Goal: Find specific page/section: Find specific page/section

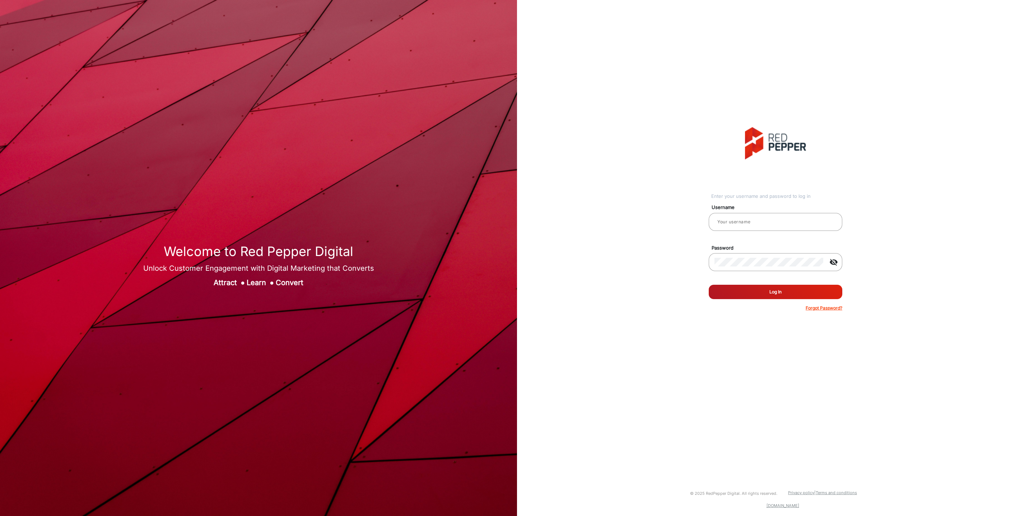
type input "[PERSON_NAME]"
click at [760, 294] on button "Log In" at bounding box center [775, 292] width 134 height 14
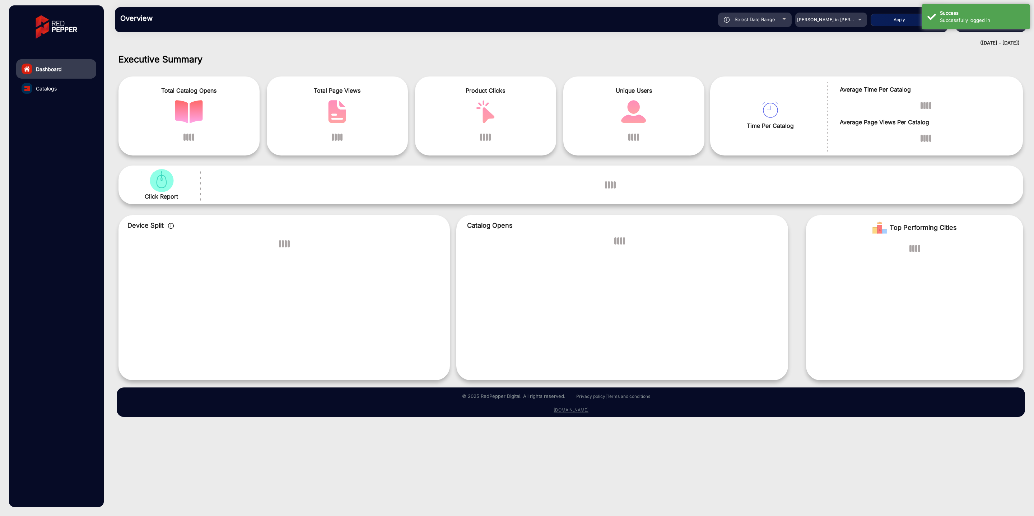
click at [776, 20] on div "Select Date Range" at bounding box center [755, 20] width 74 height 14
type input "[DATE]"
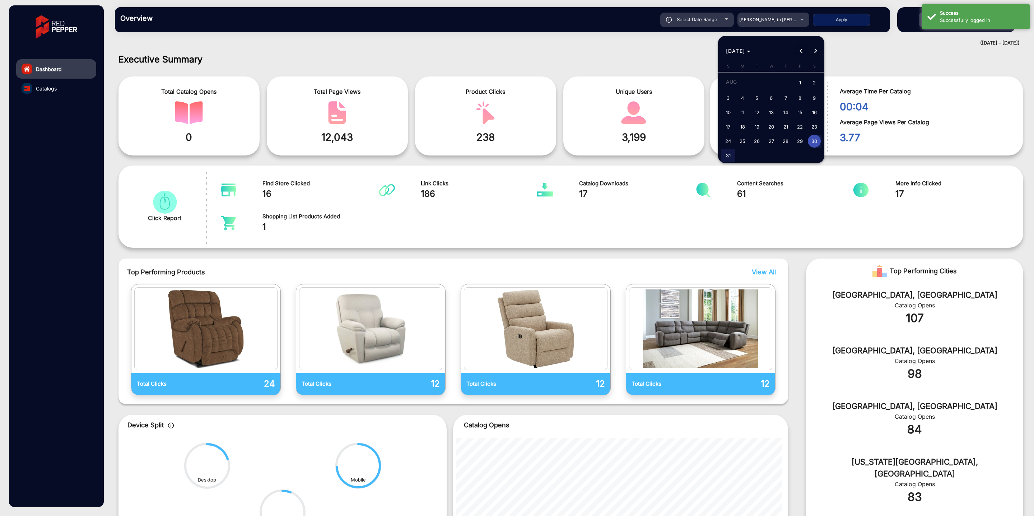
click at [803, 50] on span "Previous month" at bounding box center [801, 51] width 14 height 14
click at [803, 50] on button "Previous month" at bounding box center [801, 51] width 14 height 14
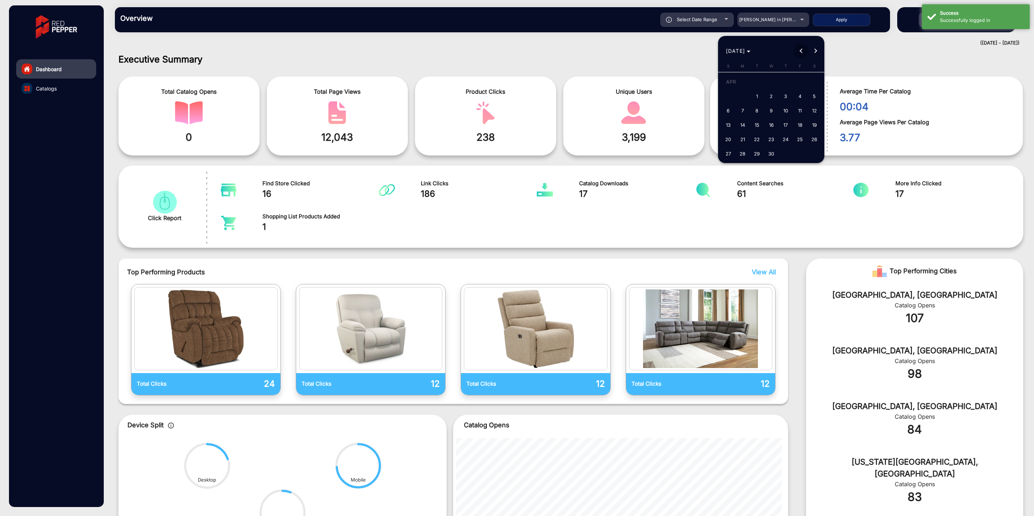
click at [803, 50] on button "Previous month" at bounding box center [801, 51] width 14 height 14
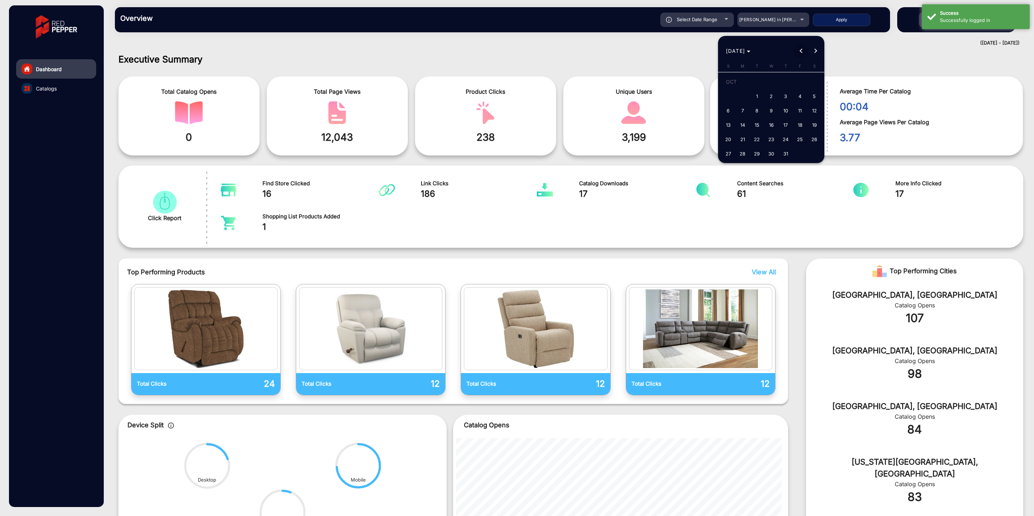
click at [803, 50] on button "Previous month" at bounding box center [801, 51] width 14 height 14
click at [813, 51] on button "Next month" at bounding box center [815, 51] width 14 height 14
click at [731, 97] on span "1" at bounding box center [727, 96] width 13 height 13
type input "[DATE]"
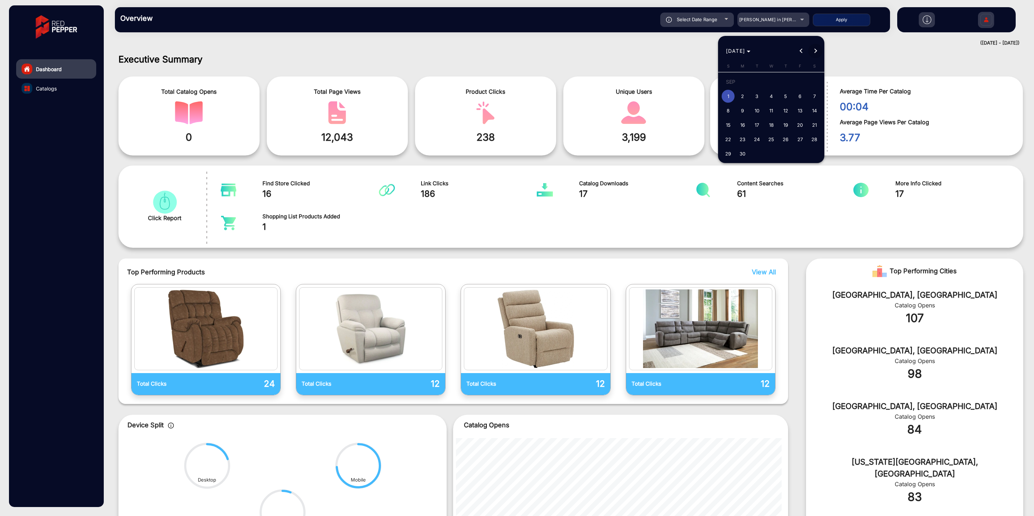
click at [819, 52] on span "Next month" at bounding box center [815, 51] width 14 height 14
click at [818, 52] on span "Next month" at bounding box center [815, 51] width 14 height 14
click at [755, 156] on span "31" at bounding box center [756, 153] width 13 height 13
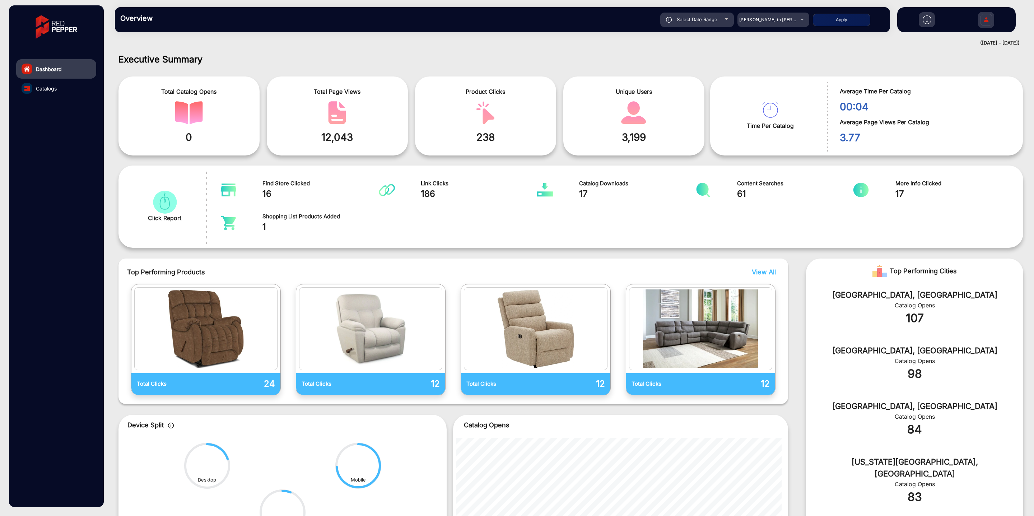
type input "[DATE]"
click at [831, 18] on button "Apply" at bounding box center [841, 20] width 57 height 13
type input "[DATE]"
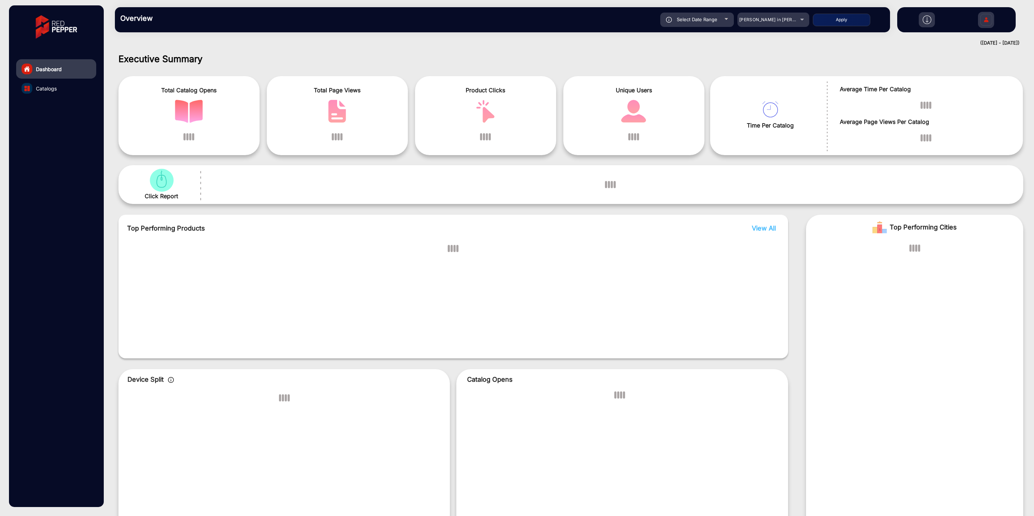
scroll to position [5, 0]
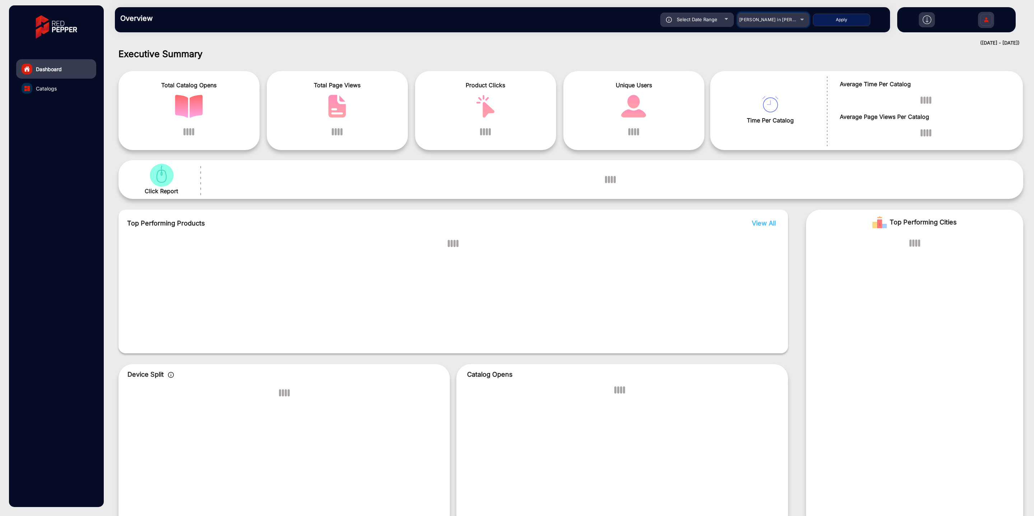
click at [791, 19] on span "[PERSON_NAME] in [PERSON_NAME]" at bounding box center [778, 19] width 79 height 5
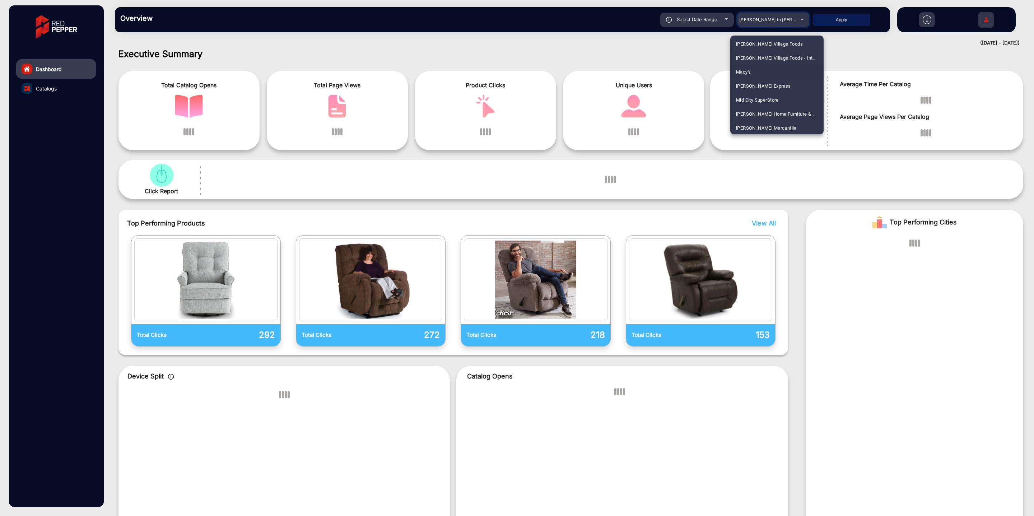
scroll to position [1262, 0]
click at [747, 69] on span "Macy's" at bounding box center [743, 71] width 15 height 14
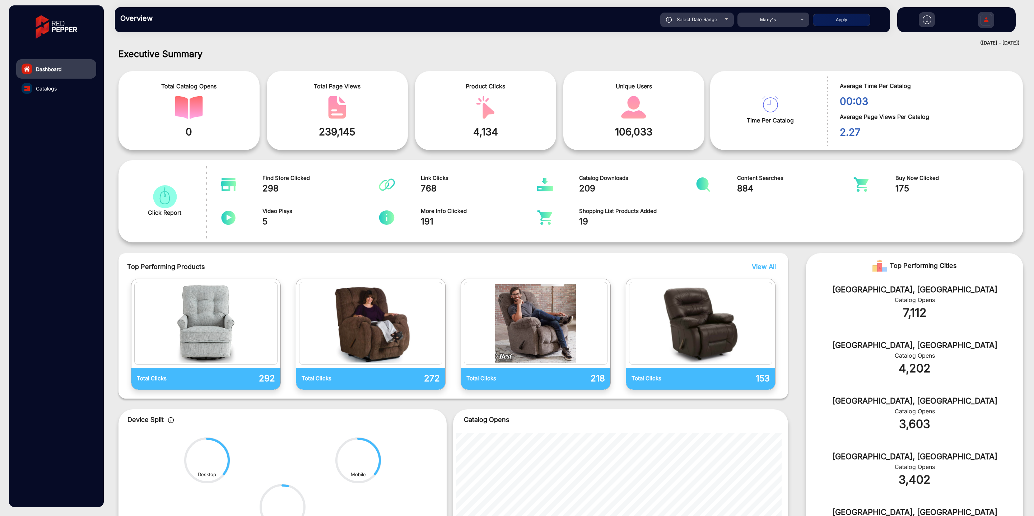
click at [830, 19] on button "Apply" at bounding box center [841, 20] width 57 height 13
type input "[DATE]"
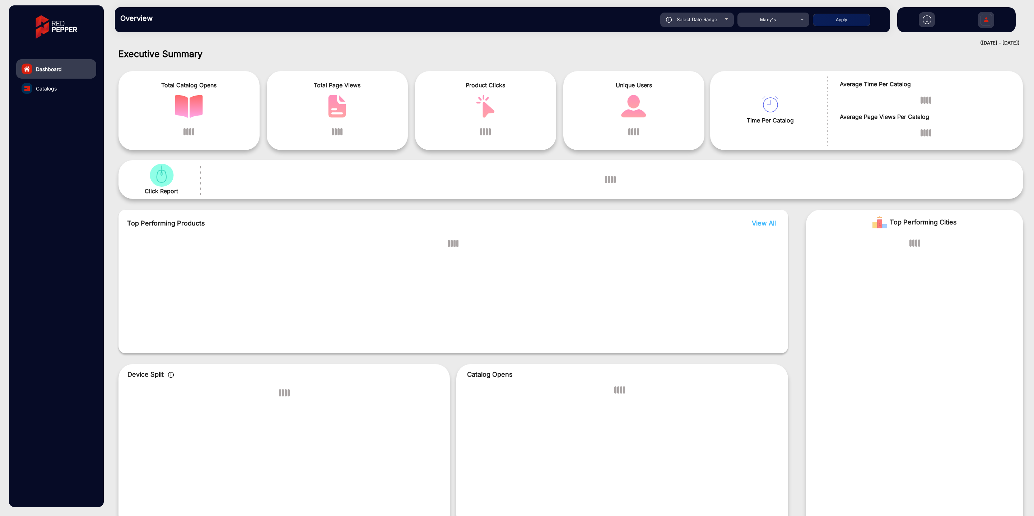
scroll to position [0, 0]
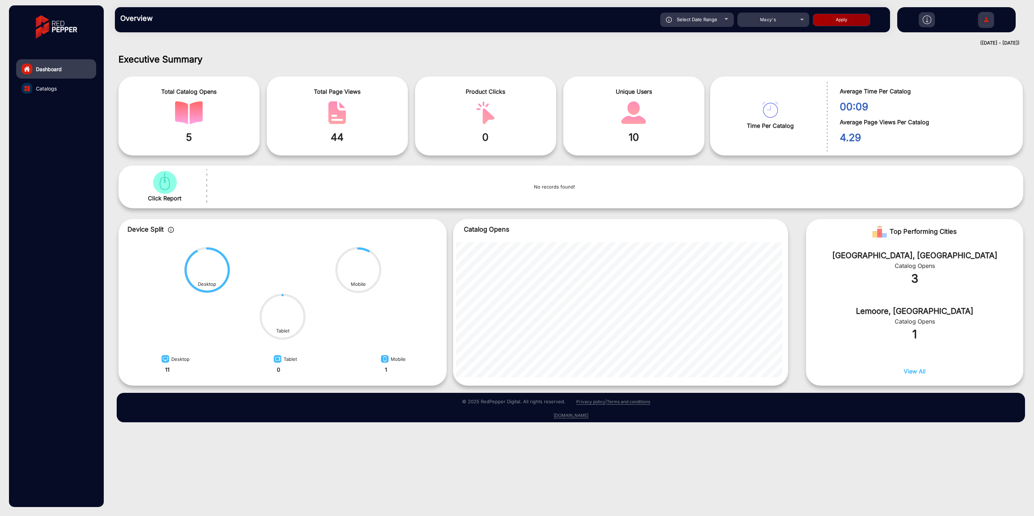
click at [192, 44] on div "([DATE] - [DATE])" at bounding box center [564, 42] width 912 height 7
click at [44, 86] on span "Catalogs" at bounding box center [46, 89] width 21 height 8
